Goal: Use online tool/utility

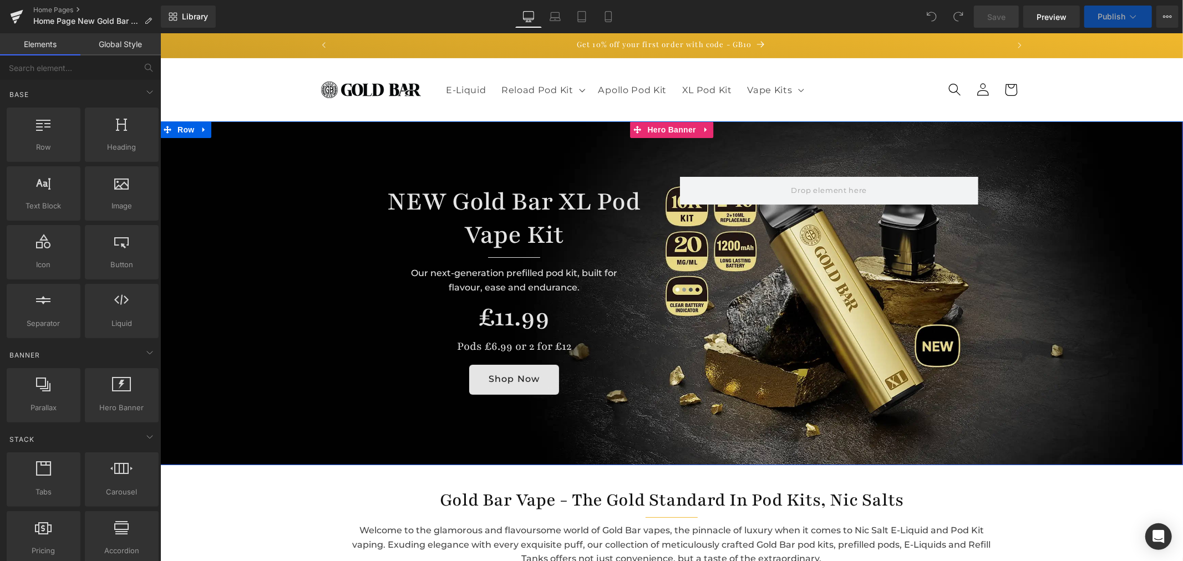
drag, startPoint x: 669, startPoint y: 155, endPoint x: 604, endPoint y: 130, distance: 70.0
click at [669, 155] on div at bounding box center [671, 292] width 1022 height 343
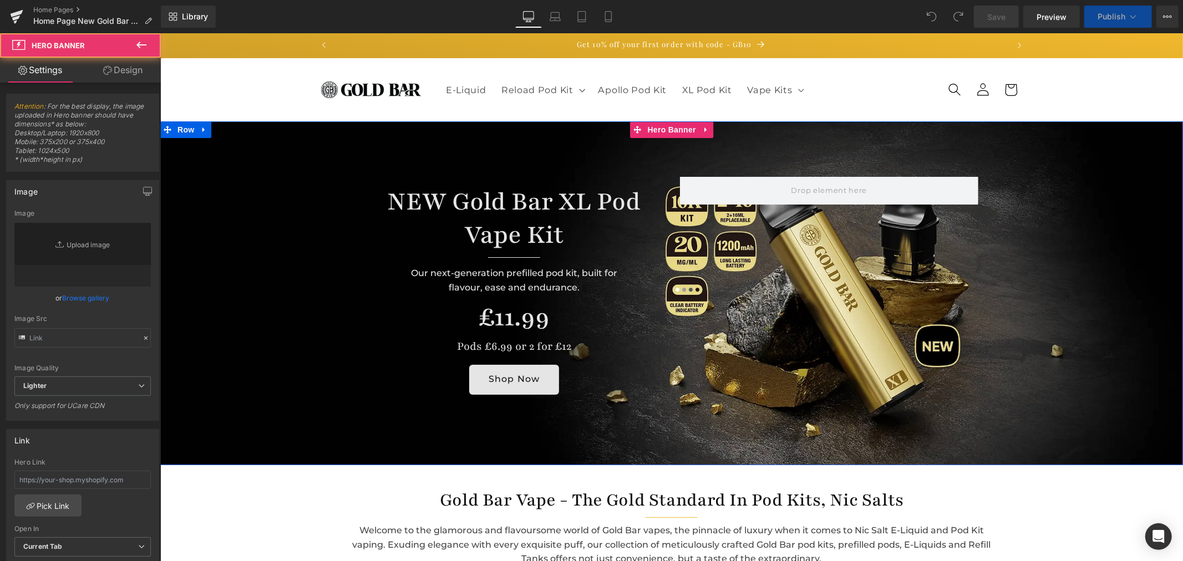
click at [661, 129] on span "Hero Banner" at bounding box center [671, 129] width 54 height 17
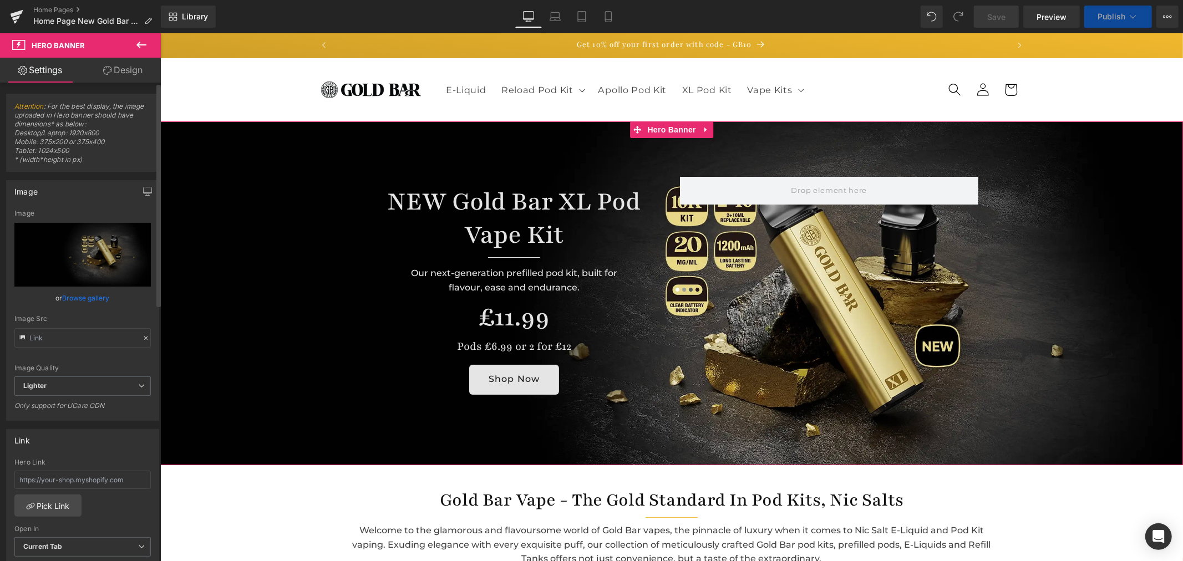
click at [89, 298] on link "Browse gallery" at bounding box center [86, 297] width 47 height 19
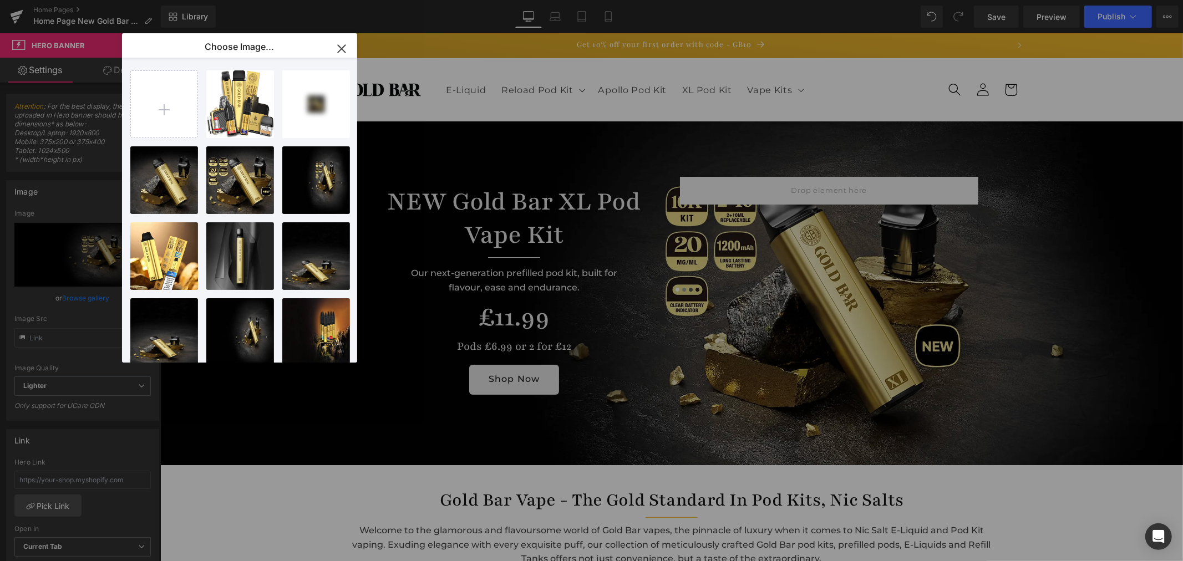
click at [67, 0] on div "Hero Banner You are previewing how the will restyle your page. You can not edit…" at bounding box center [591, 0] width 1183 height 0
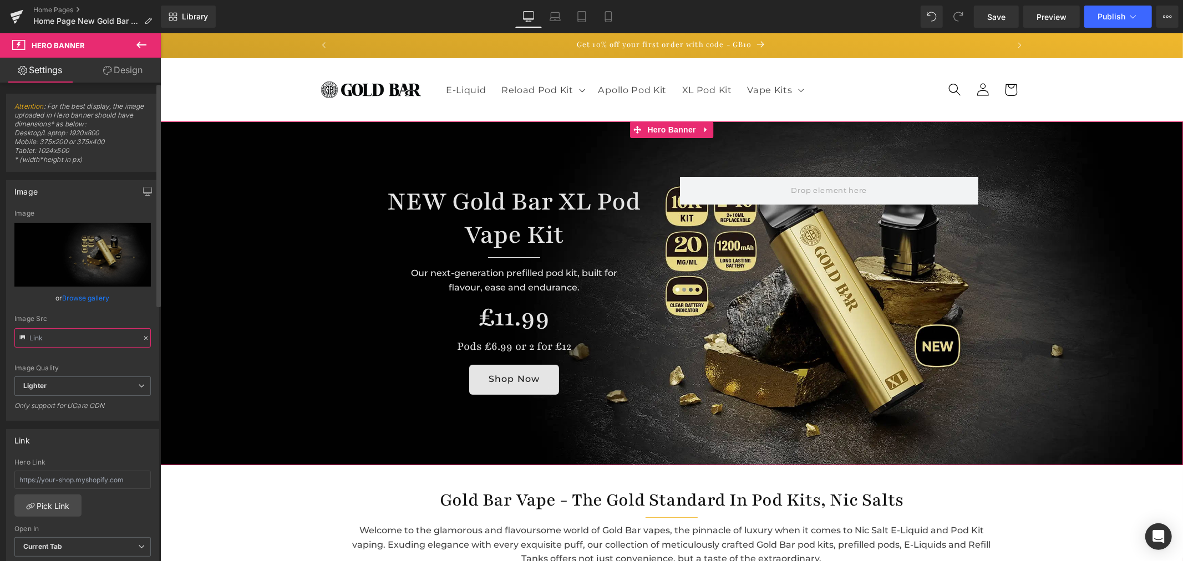
click at [76, 337] on input "text" at bounding box center [82, 337] width 136 height 19
type input "[URL][DOMAIN_NAME][DATE]"
click at [553, 21] on icon at bounding box center [554, 16] width 11 height 11
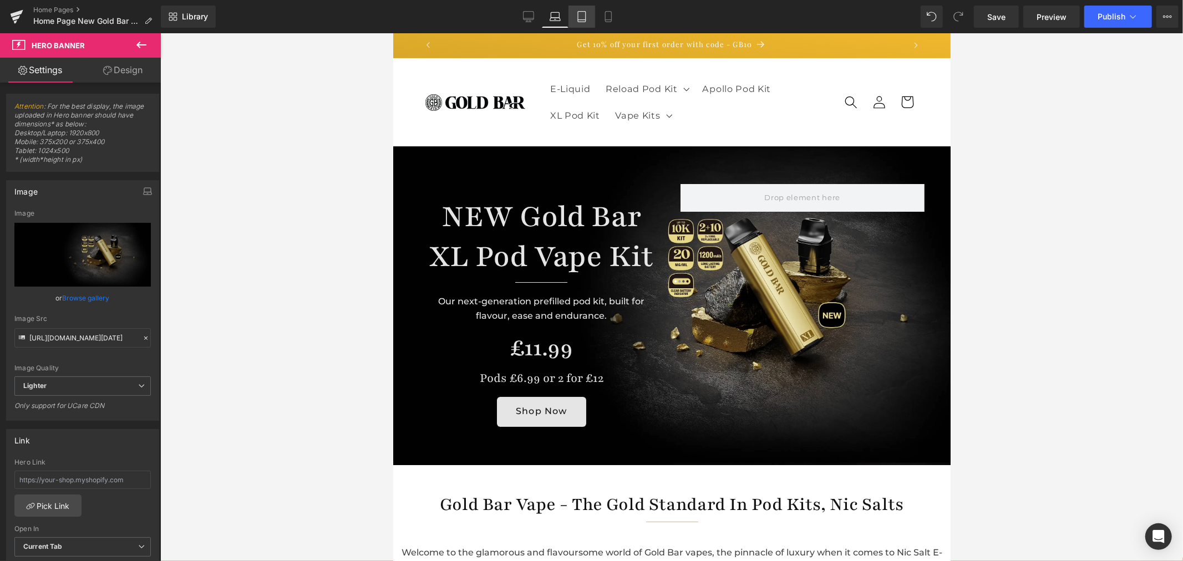
click at [577, 14] on icon at bounding box center [581, 16] width 11 height 11
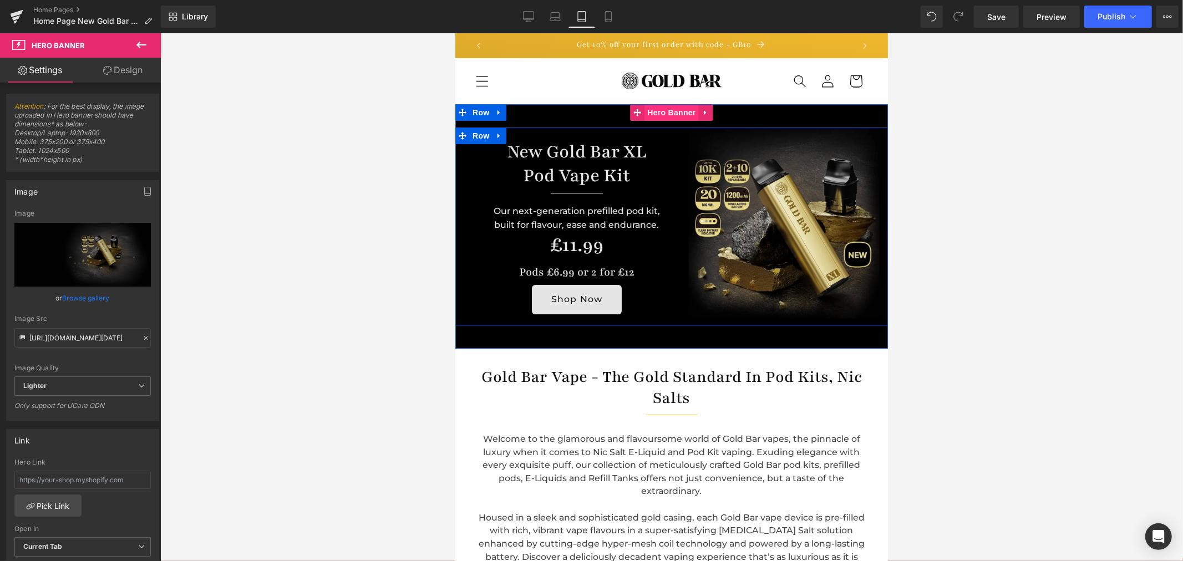
click at [663, 114] on span "Hero Banner" at bounding box center [671, 112] width 54 height 17
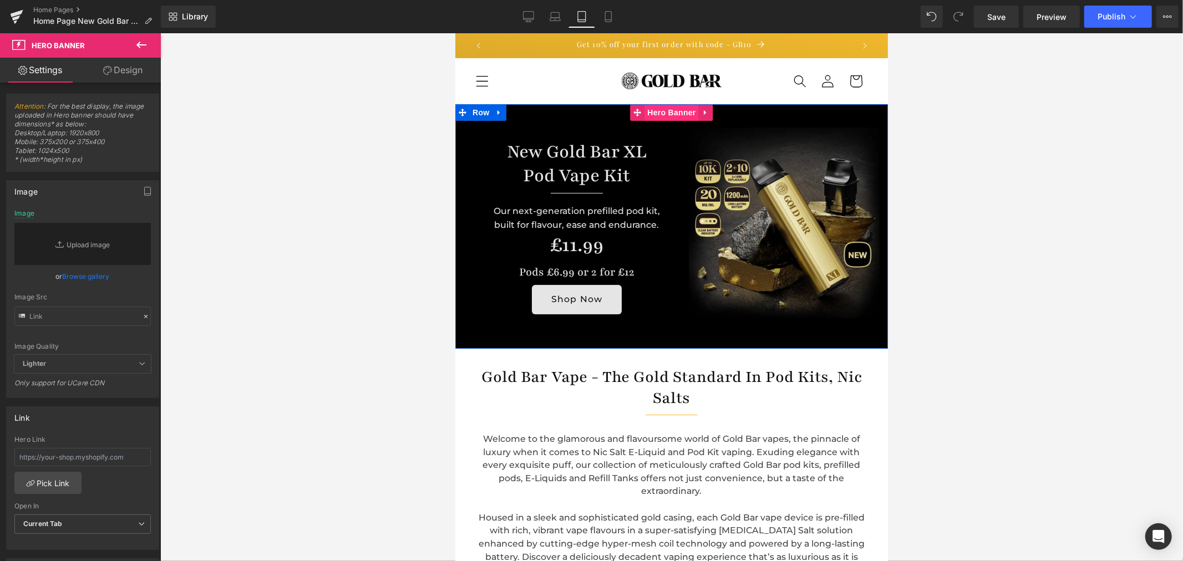
click at [660, 106] on span "Hero Banner" at bounding box center [671, 112] width 54 height 17
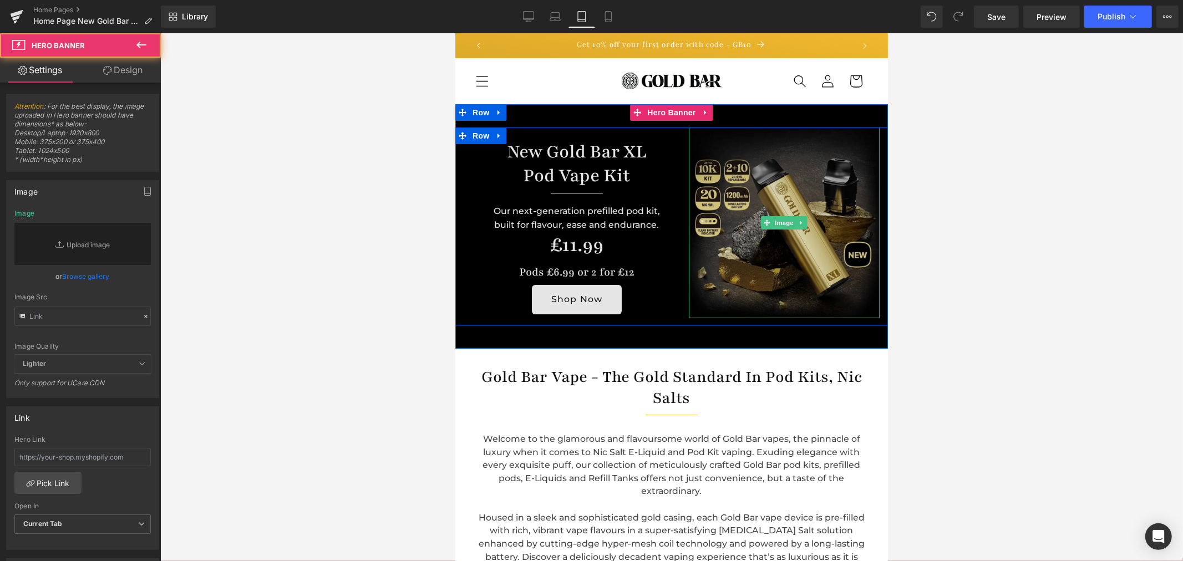
click at [780, 189] on img at bounding box center [783, 222] width 191 height 191
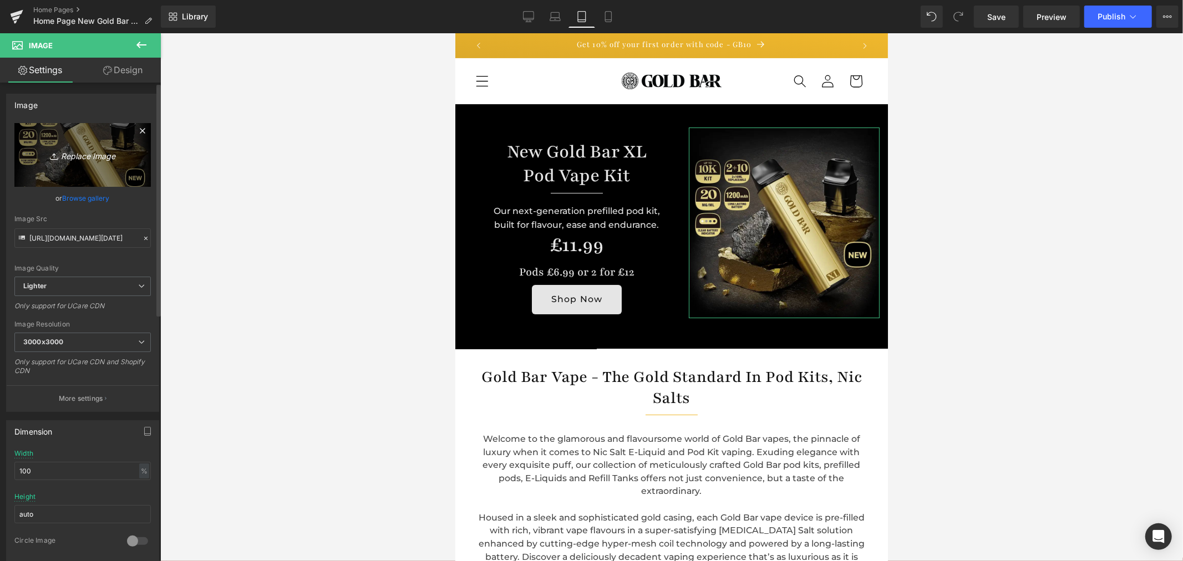
click at [80, 180] on link "Replace Image" at bounding box center [82, 155] width 136 height 64
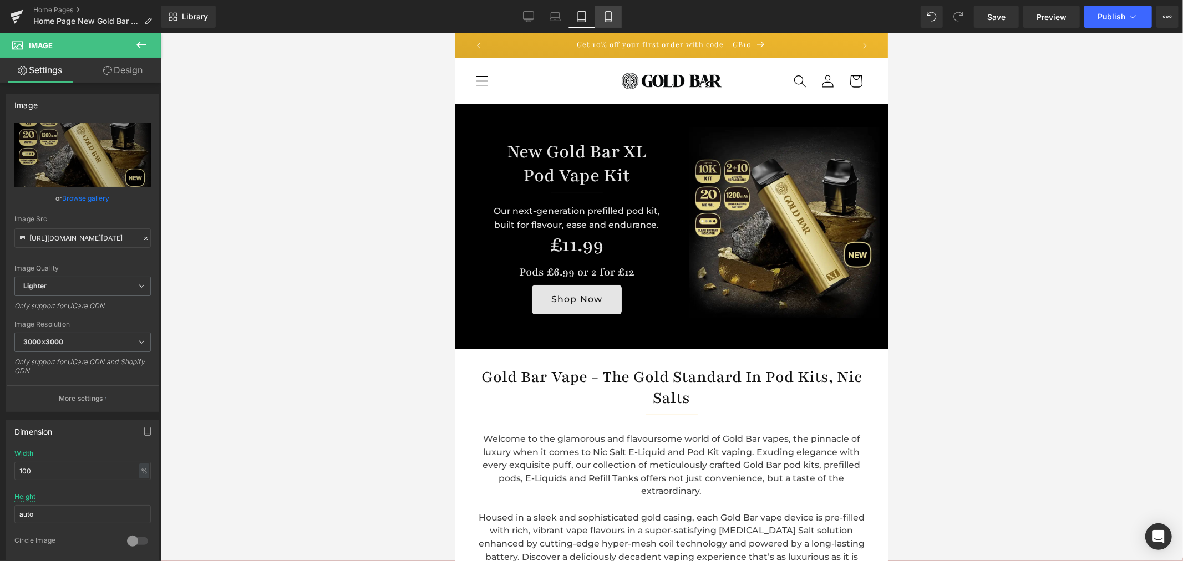
click at [603, 18] on icon at bounding box center [608, 16] width 11 height 11
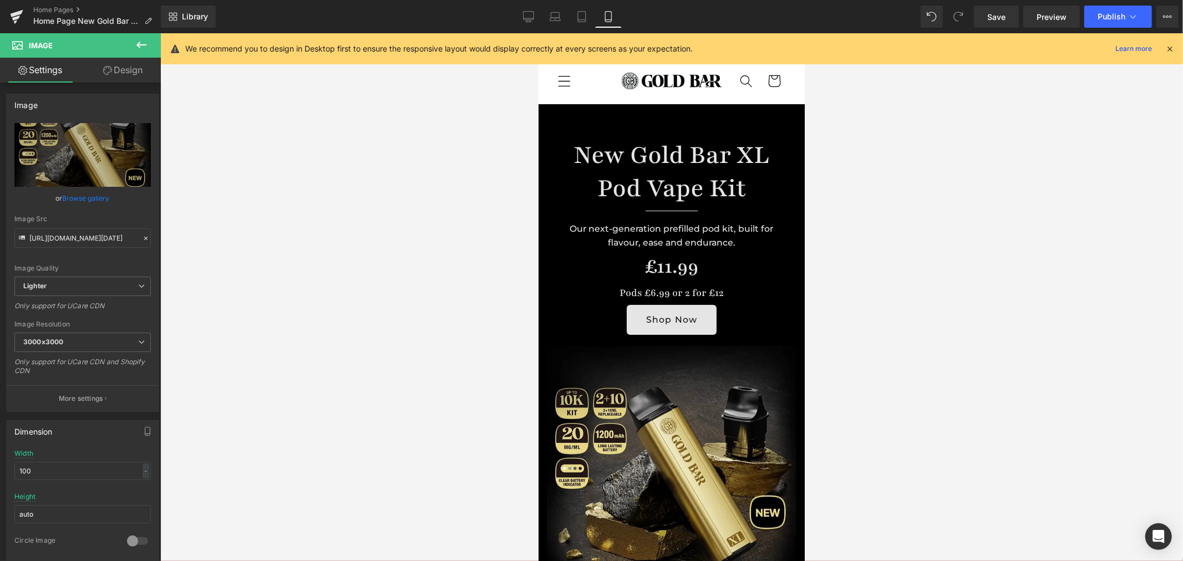
scroll to position [218, 0]
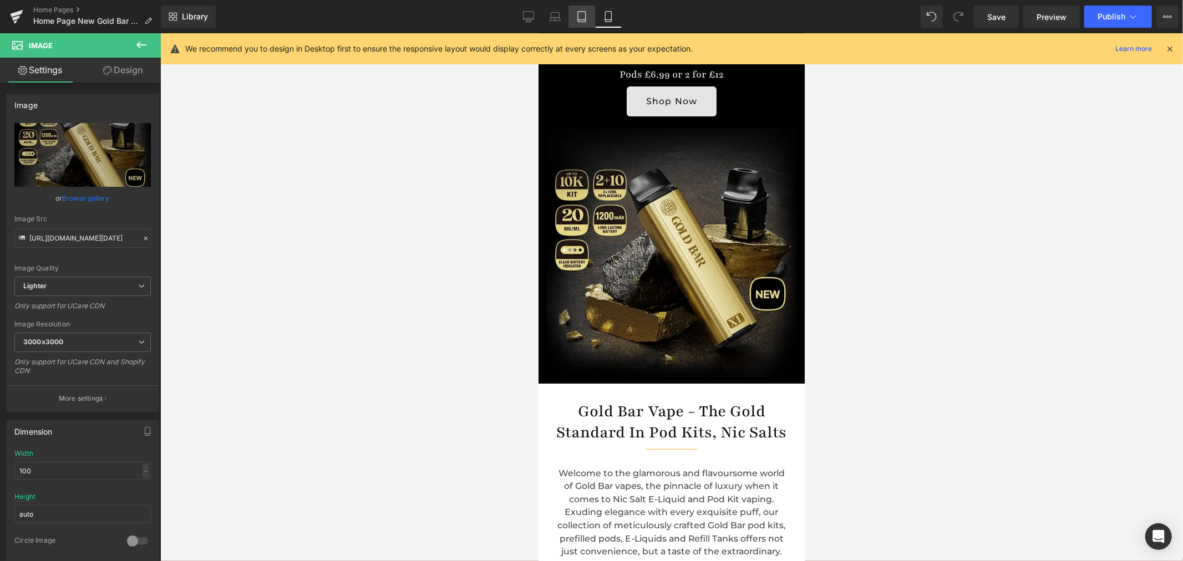
click at [589, 19] on link "Tablet" at bounding box center [581, 17] width 27 height 22
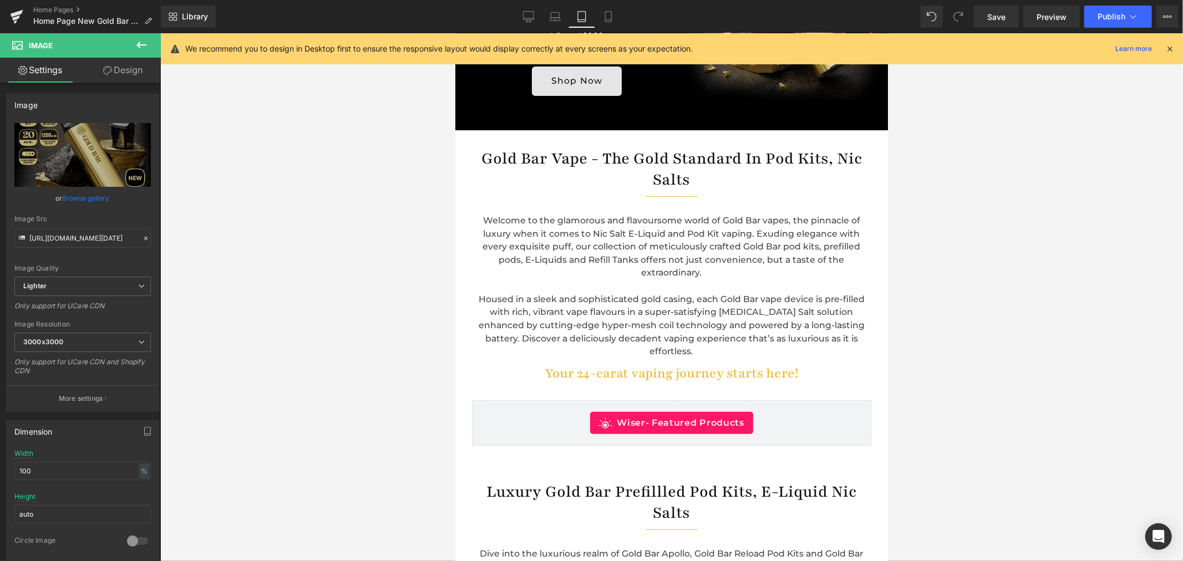
scroll to position [0, 0]
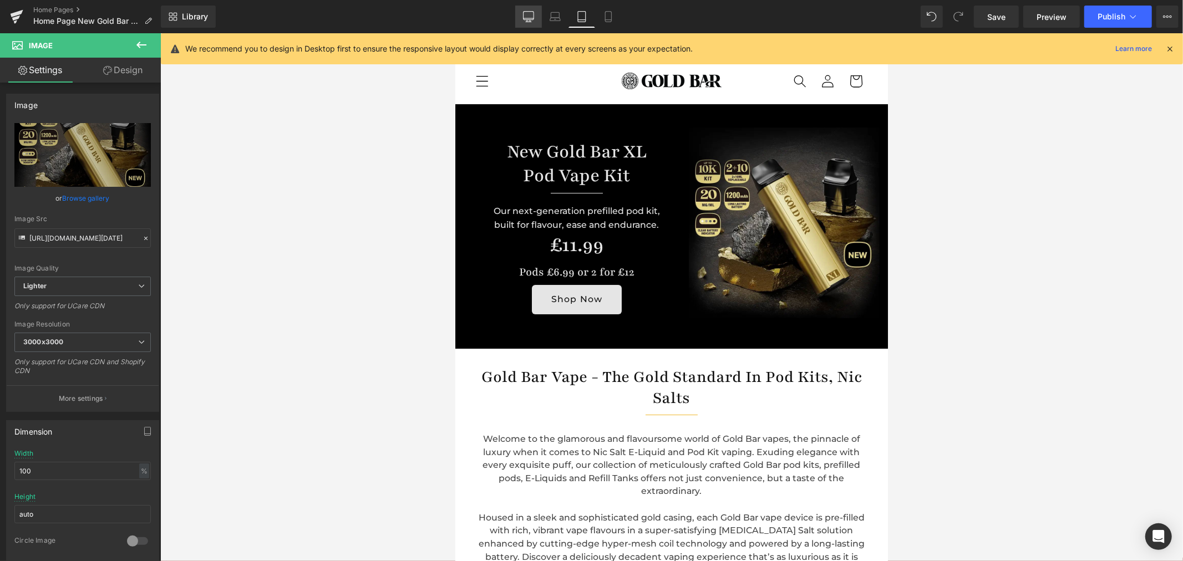
click at [534, 17] on icon at bounding box center [528, 16] width 11 height 11
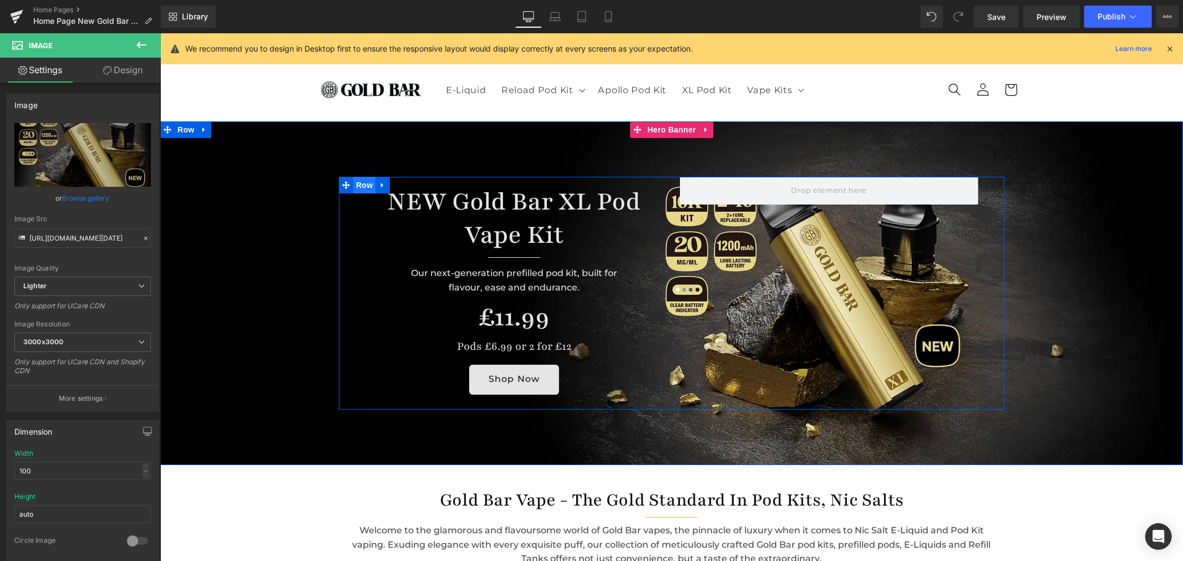
click at [353, 179] on span "Row" at bounding box center [364, 184] width 22 height 17
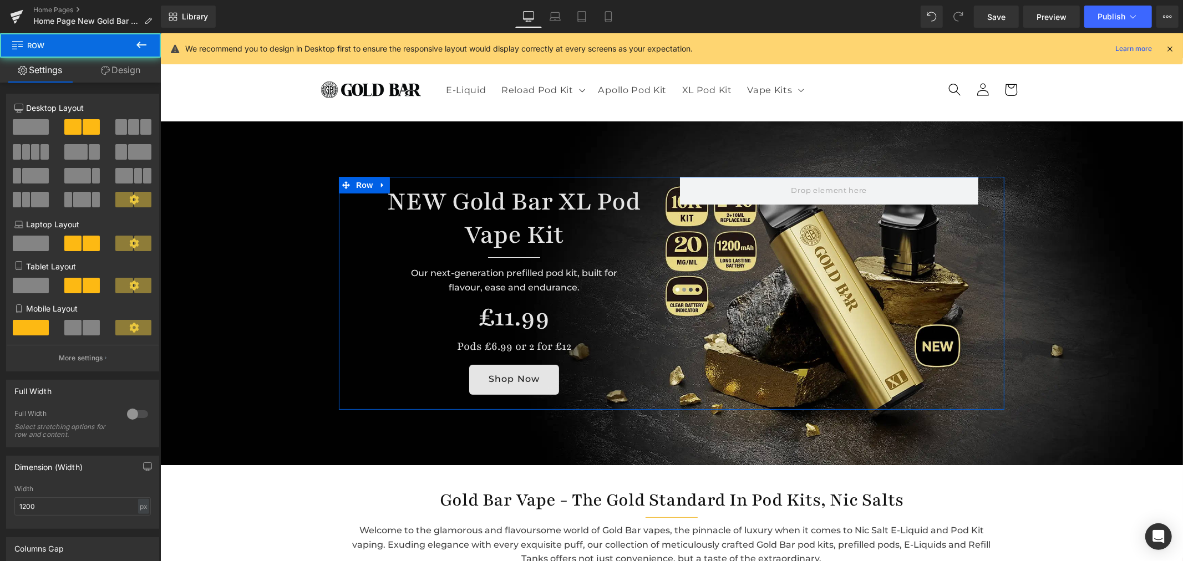
click at [119, 74] on link "Design" at bounding box center [120, 70] width 80 height 25
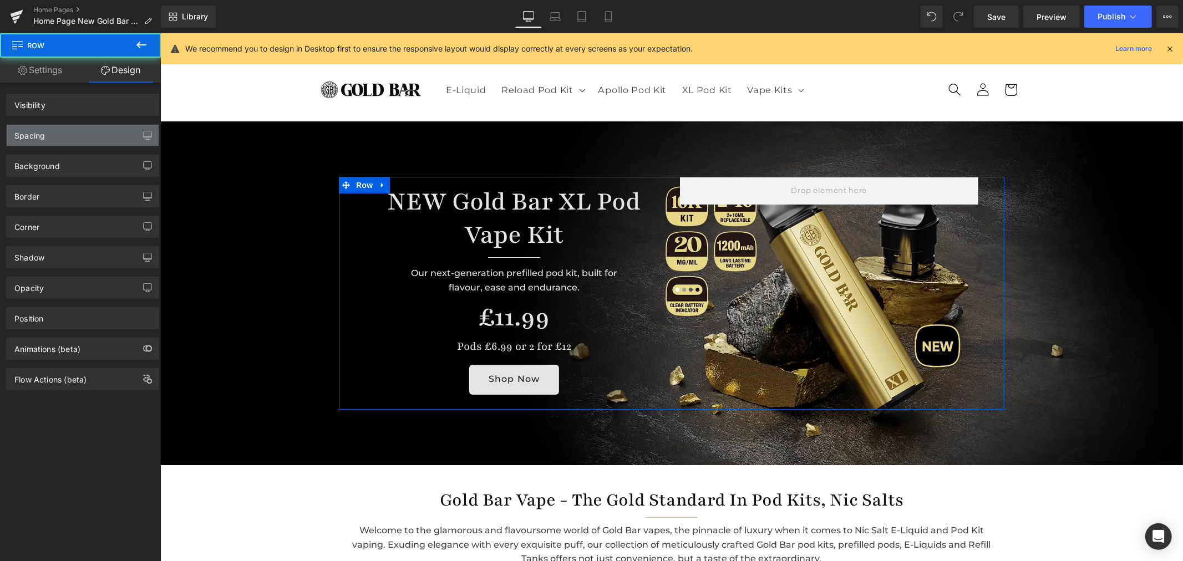
click at [67, 126] on div "Spacing" at bounding box center [83, 135] width 152 height 21
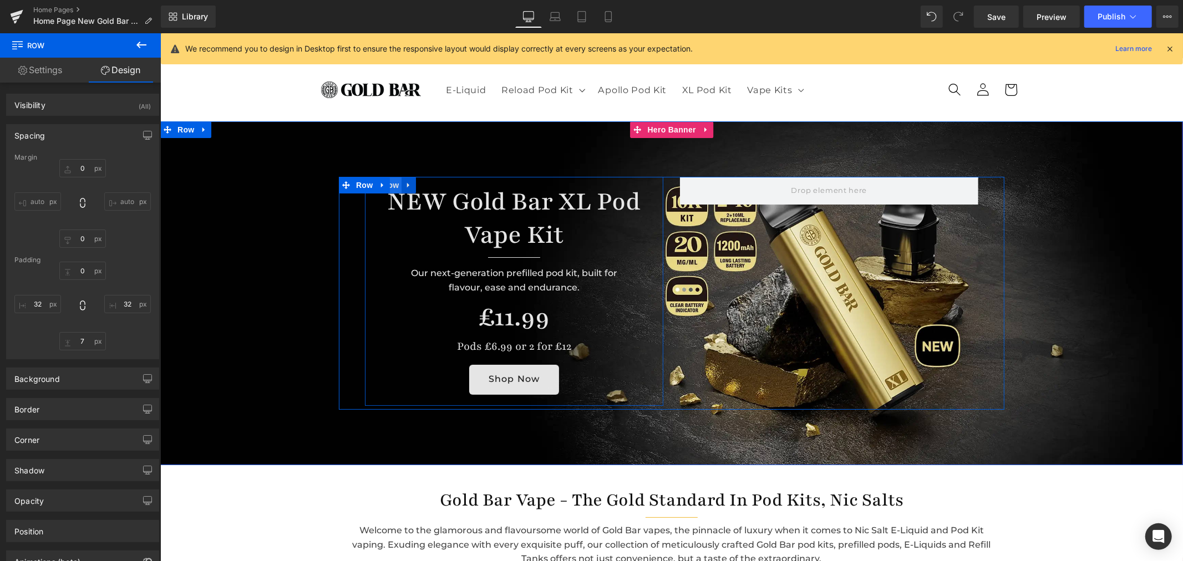
click at [385, 184] on span "Row" at bounding box center [390, 184] width 22 height 17
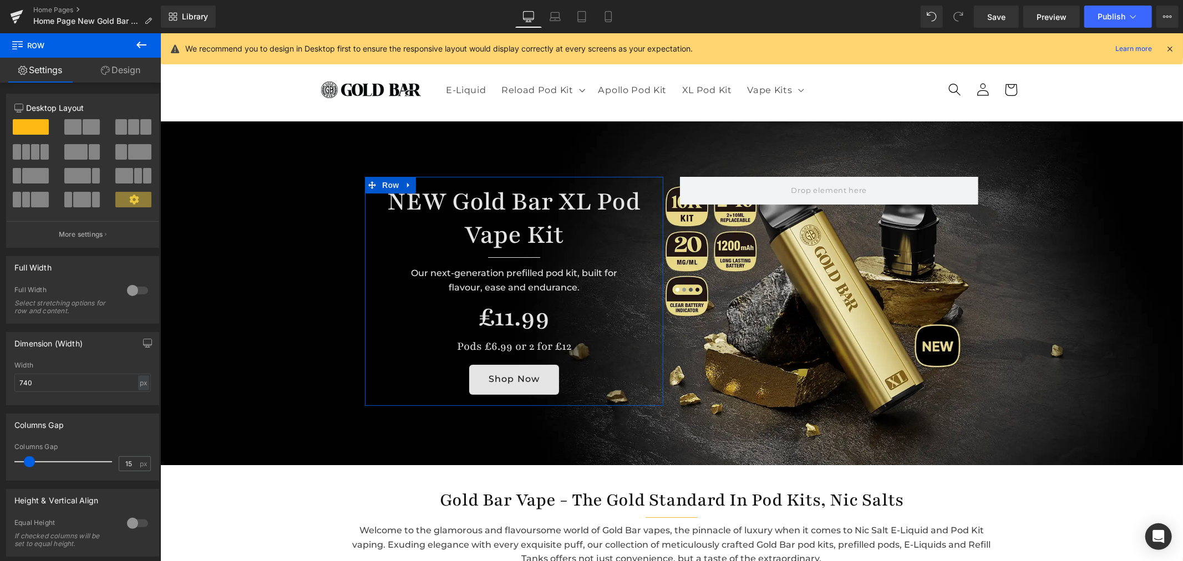
click at [123, 74] on link "Design" at bounding box center [120, 70] width 80 height 25
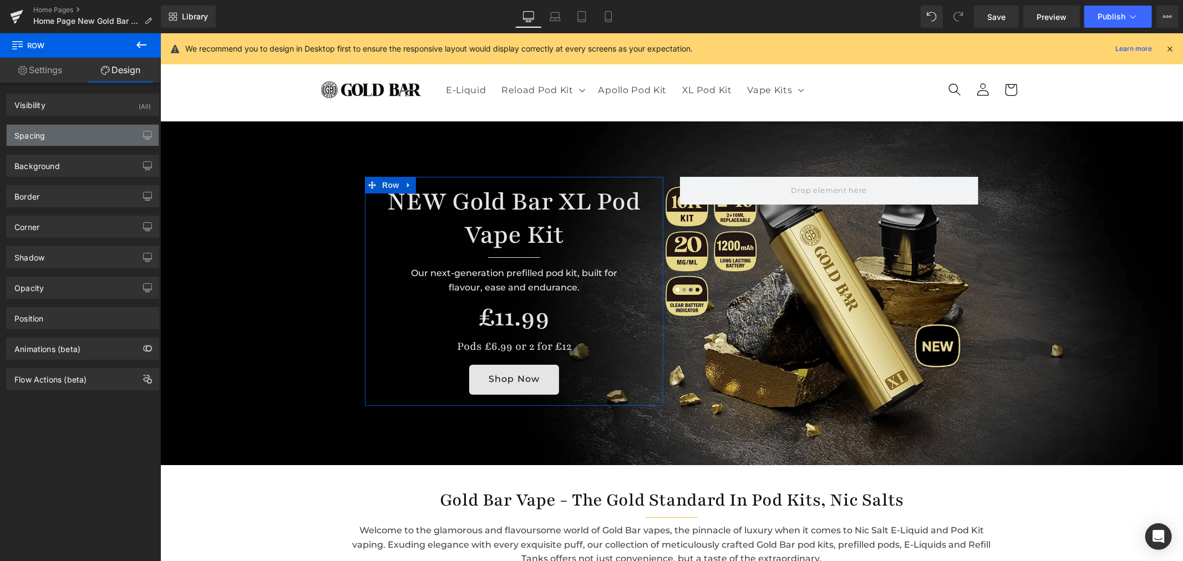
click at [72, 137] on div "Spacing" at bounding box center [83, 135] width 152 height 21
